Goal: Browse casually

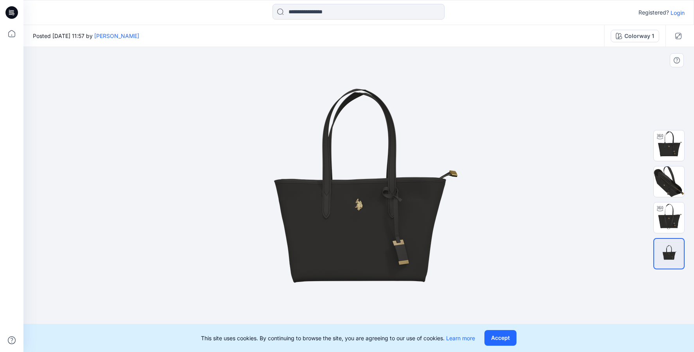
drag, startPoint x: 398, startPoint y: 221, endPoint x: 291, endPoint y: 223, distance: 106.8
click at [291, 223] on img at bounding box center [358, 199] width 391 height 235
drag, startPoint x: 359, startPoint y: 224, endPoint x: 350, endPoint y: 232, distance: 11.4
click at [341, 225] on img at bounding box center [358, 199] width 391 height 235
click at [504, 340] on button "Accept" at bounding box center [501, 338] width 32 height 16
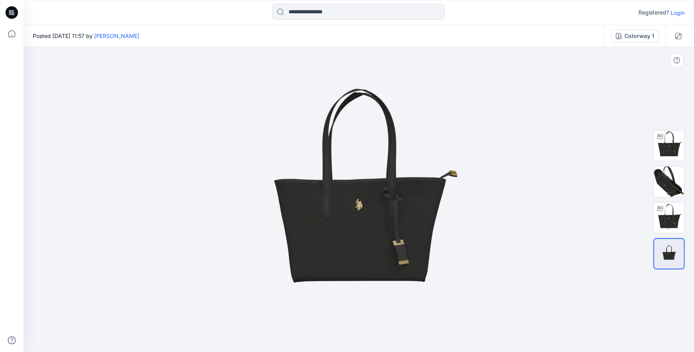
drag, startPoint x: 363, startPoint y: 237, endPoint x: 280, endPoint y: 217, distance: 85.5
click at [280, 217] on img at bounding box center [358, 199] width 391 height 235
click at [10, 29] on icon at bounding box center [11, 33] width 17 height 17
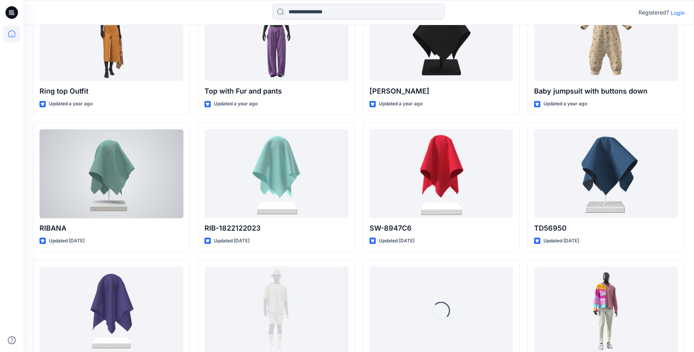
scroll to position [1366, 0]
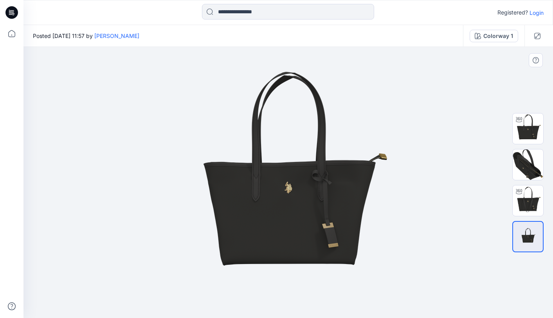
drag, startPoint x: 256, startPoint y: 199, endPoint x: 294, endPoint y: 181, distance: 42.5
click at [294, 181] on img at bounding box center [288, 182] width 391 height 235
drag, startPoint x: 248, startPoint y: 198, endPoint x: 343, endPoint y: 158, distance: 103.2
click at [273, 186] on img at bounding box center [288, 182] width 391 height 235
drag, startPoint x: 255, startPoint y: 215, endPoint x: 369, endPoint y: 207, distance: 114.1
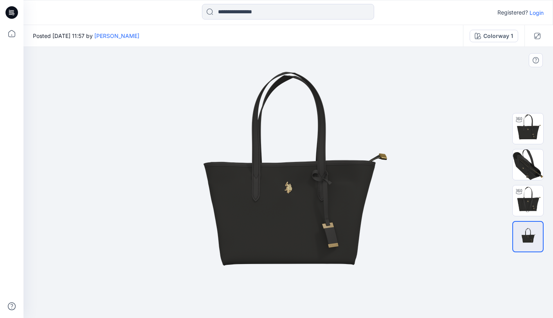
click at [300, 209] on img at bounding box center [288, 182] width 391 height 235
click at [533, 199] on img at bounding box center [527, 200] width 31 height 31
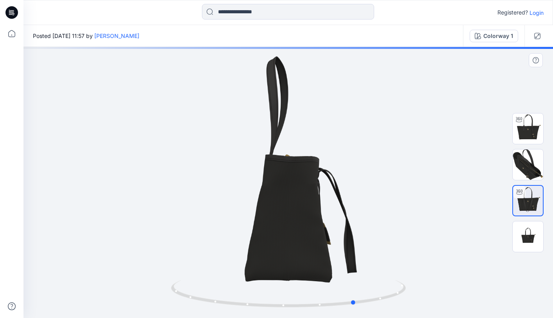
drag, startPoint x: 284, startPoint y: 197, endPoint x: 372, endPoint y: 192, distance: 87.4
click at [372, 192] on div at bounding box center [287, 182] width 529 height 271
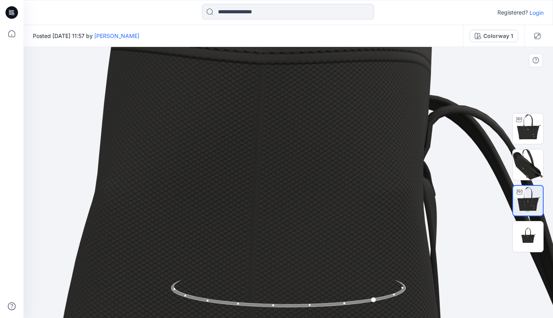
drag, startPoint x: 292, startPoint y: 215, endPoint x: 258, endPoint y: 216, distance: 33.7
click at [257, 216] on img at bounding box center [249, 183] width 1602 height 1602
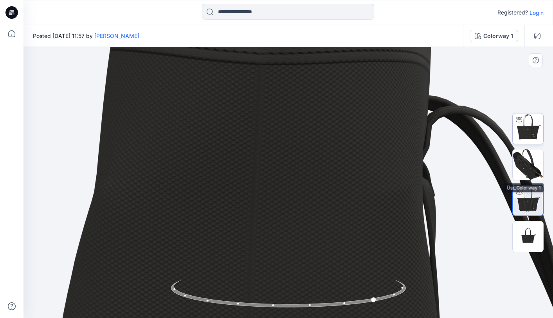
click at [526, 140] on img at bounding box center [527, 128] width 31 height 31
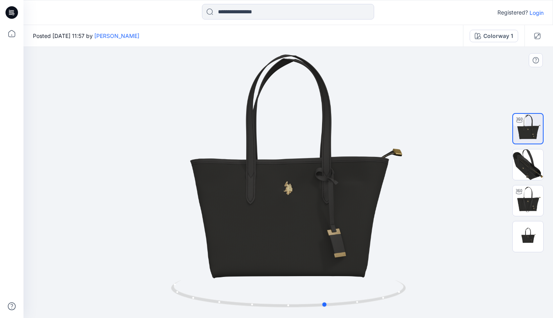
drag, startPoint x: 217, startPoint y: 184, endPoint x: 253, endPoint y: 179, distance: 36.3
click at [253, 179] on div at bounding box center [287, 182] width 529 height 271
click at [519, 163] on img at bounding box center [527, 164] width 31 height 31
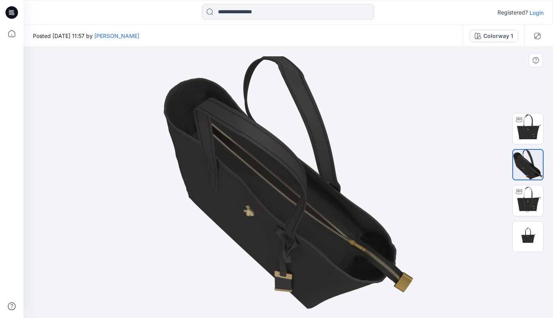
click at [237, 219] on img at bounding box center [287, 182] width 249 height 253
click at [263, 189] on img at bounding box center [287, 182] width 249 height 253
click at [529, 187] on img at bounding box center [527, 200] width 31 height 31
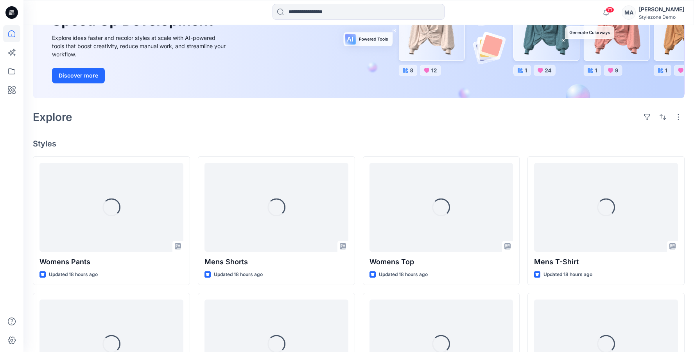
scroll to position [143, 0]
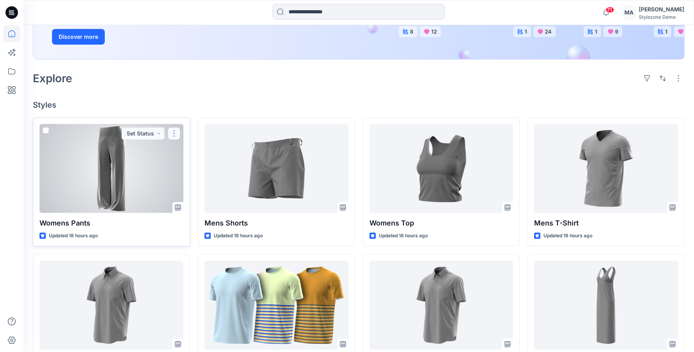
click at [174, 131] on button "button" at bounding box center [174, 133] width 13 height 13
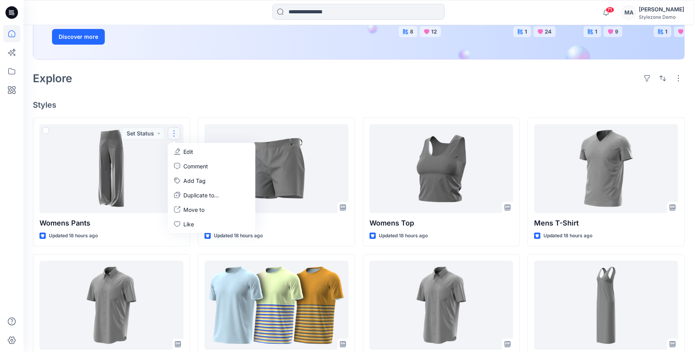
click at [222, 103] on h4 "Styles" at bounding box center [359, 104] width 652 height 9
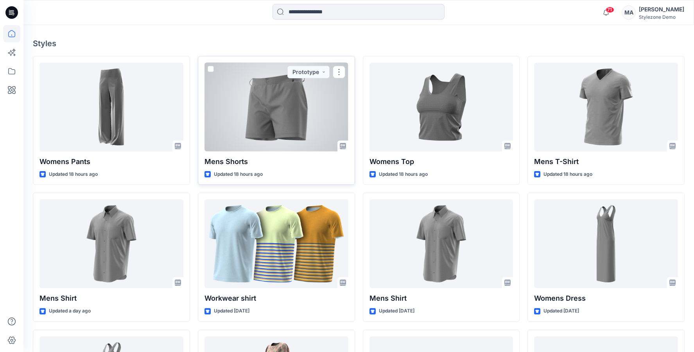
scroll to position [229, 0]
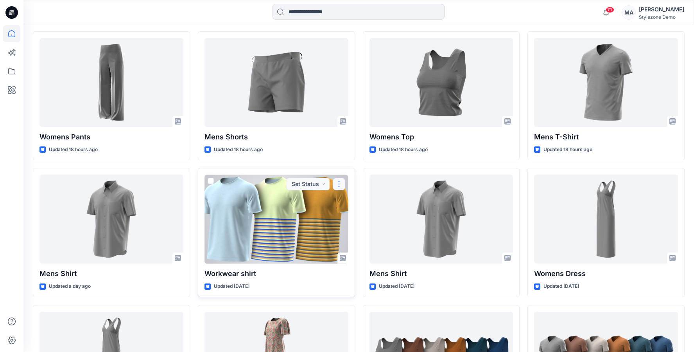
click at [340, 182] on button "button" at bounding box center [339, 184] width 13 height 13
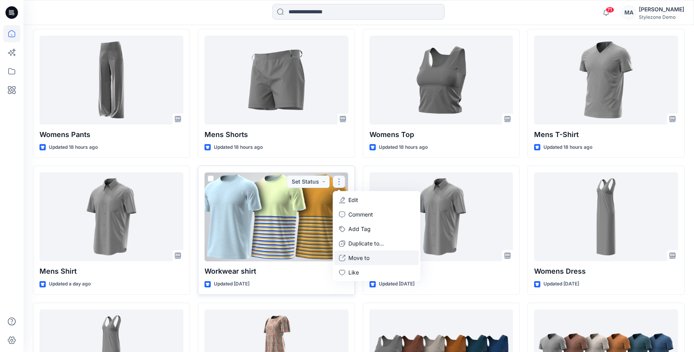
scroll to position [232, 0]
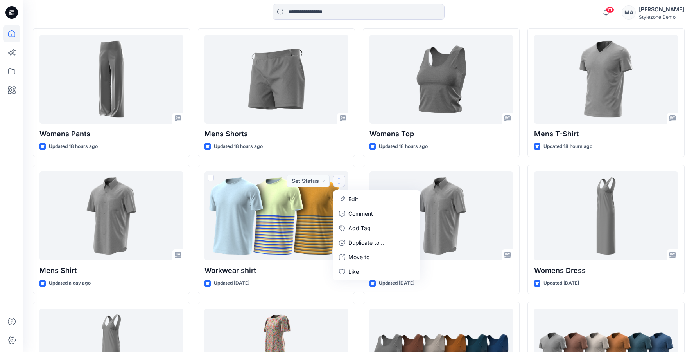
click at [349, 162] on div "Mens Shorts Updated 18 hours ago Workwear shirt Updated 2 days ago Set Status E…" at bounding box center [276, 229] width 157 height 402
